Goal: Task Accomplishment & Management: Manage account settings

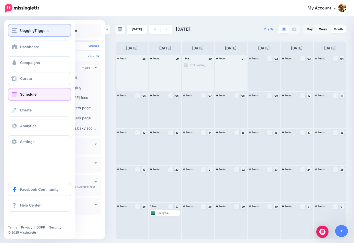
click at [33, 32] on span "BloggingTriggers" at bounding box center [33, 31] width 29 height 6
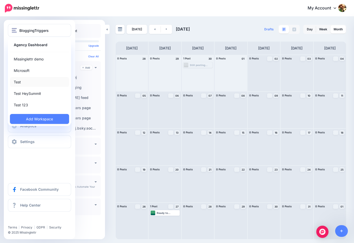
click at [31, 82] on link "Test" at bounding box center [39, 82] width 59 height 10
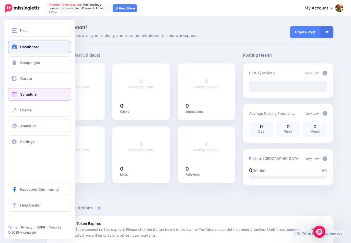
click at [28, 95] on span "Schedule" at bounding box center [28, 94] width 16 height 4
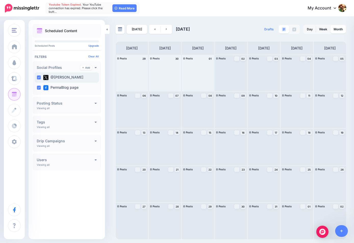
click at [39, 77] on ins at bounding box center [39, 78] width 4 height 4
click at [39, 87] on ins at bounding box center [39, 88] width 4 height 4
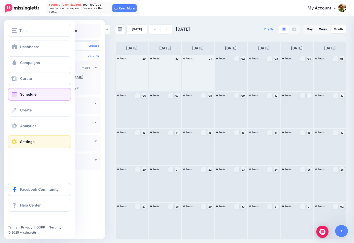
click at [29, 143] on span "Settings" at bounding box center [27, 142] width 15 height 4
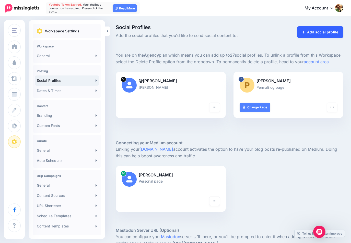
click at [335, 33] on link "Add social profile" at bounding box center [320, 32] width 46 height 12
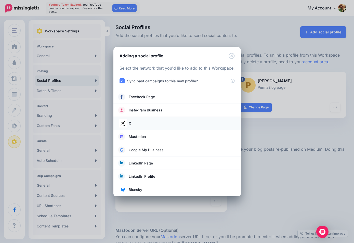
click at [144, 122] on link "X" at bounding box center [177, 123] width 117 height 7
